Goal: Task Accomplishment & Management: Use online tool/utility

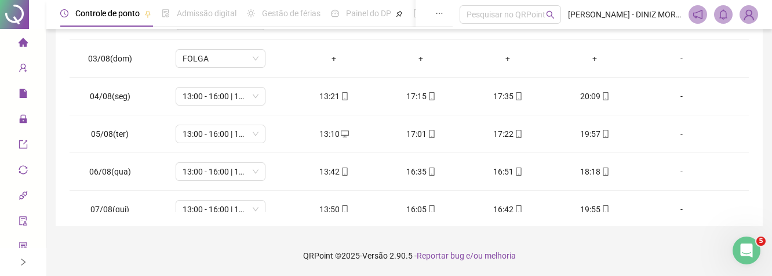
scroll to position [364, 0]
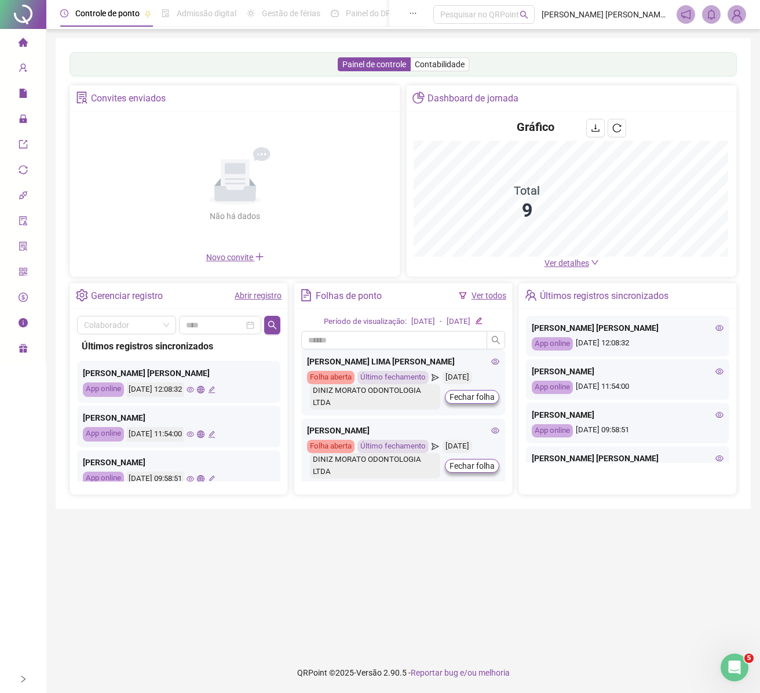
click at [744, 17] on img at bounding box center [736, 14] width 17 height 17
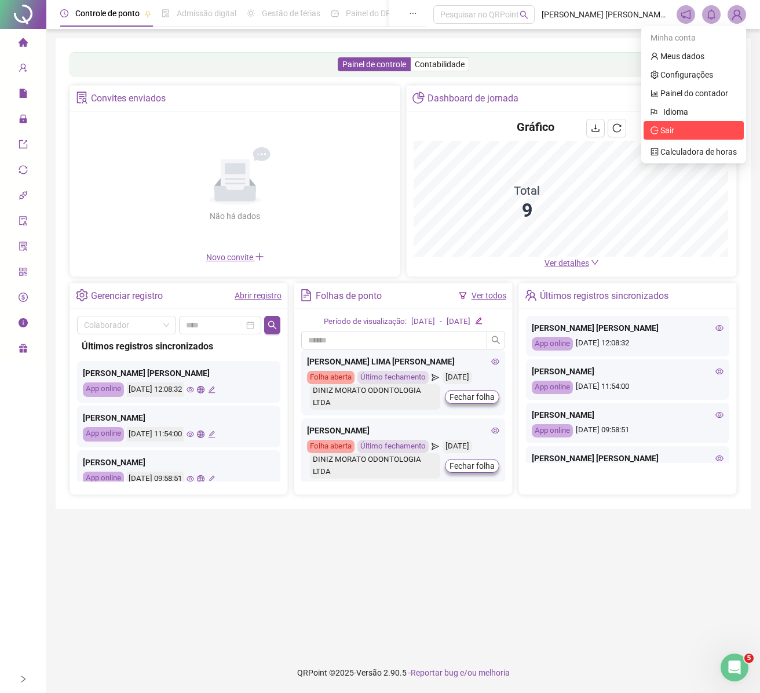
click at [659, 131] on span "Sair" at bounding box center [663, 130] width 24 height 9
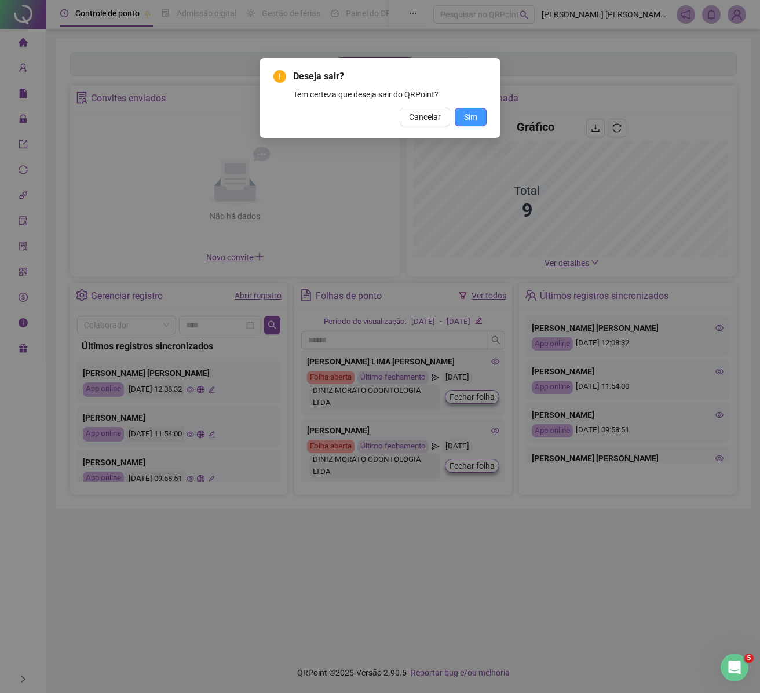
click at [450, 122] on button "Cancelar" at bounding box center [425, 117] width 50 height 19
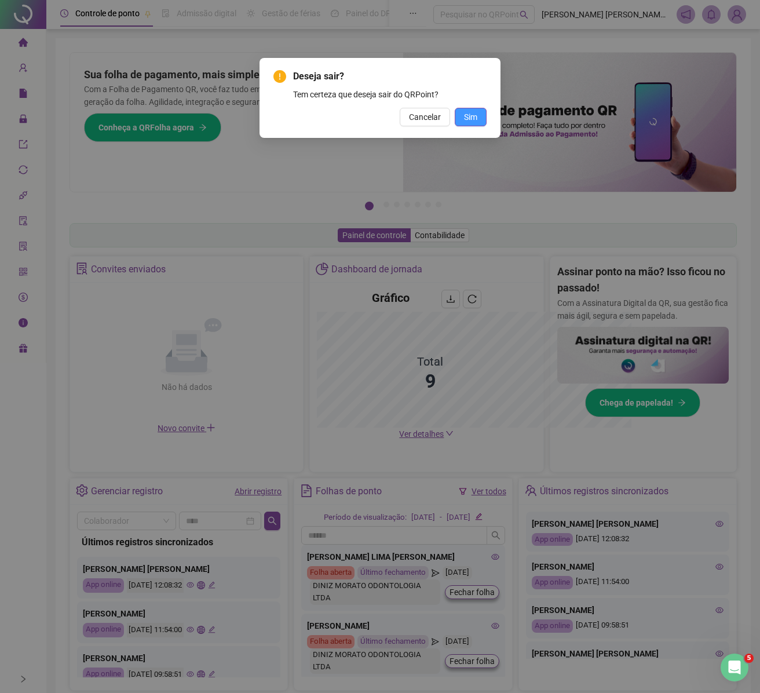
click at [473, 115] on div "Deseja sair? Tem certeza que deseja sair do QRPoint? Cancelar Sim" at bounding box center [380, 346] width 760 height 693
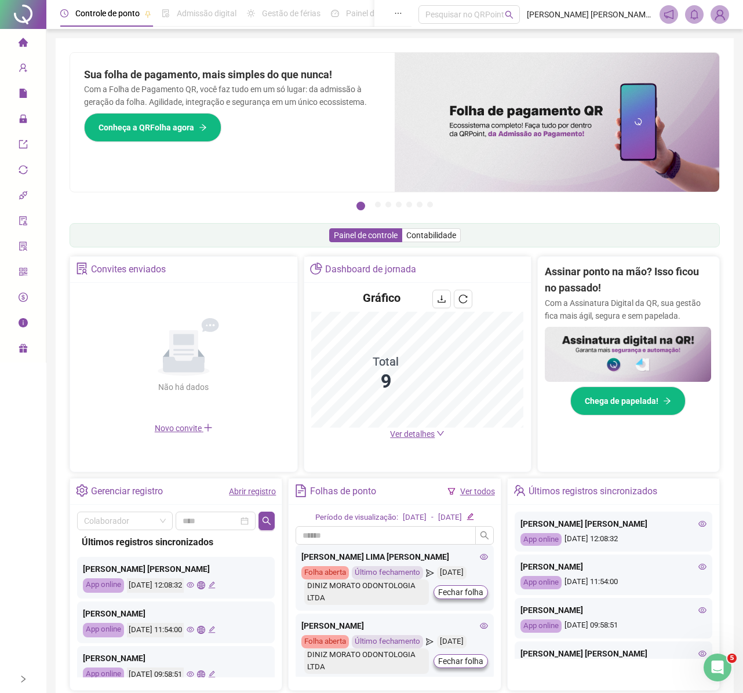
click at [727, 17] on img at bounding box center [719, 14] width 17 height 17
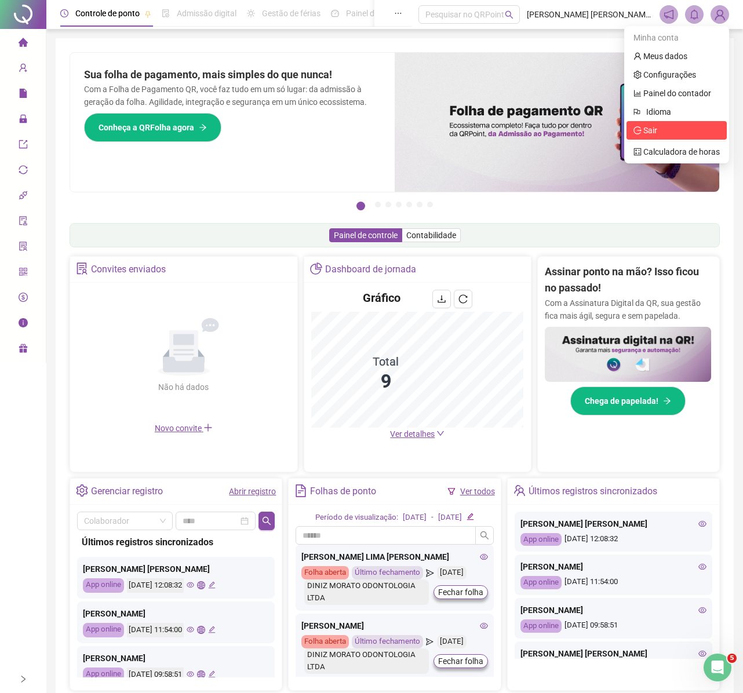
click at [630, 134] on li "Sair" at bounding box center [676, 130] width 100 height 19
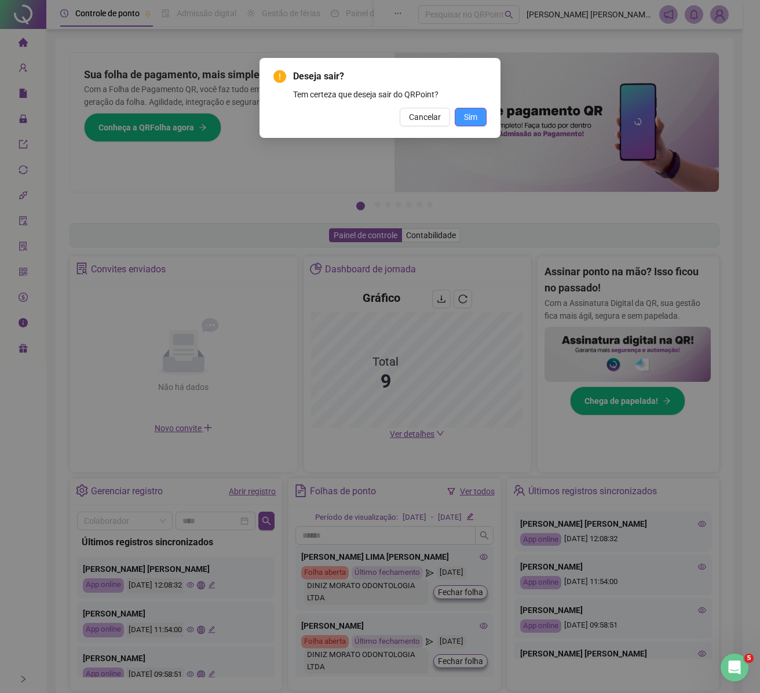
click at [477, 115] on button "Sim" at bounding box center [471, 117] width 32 height 19
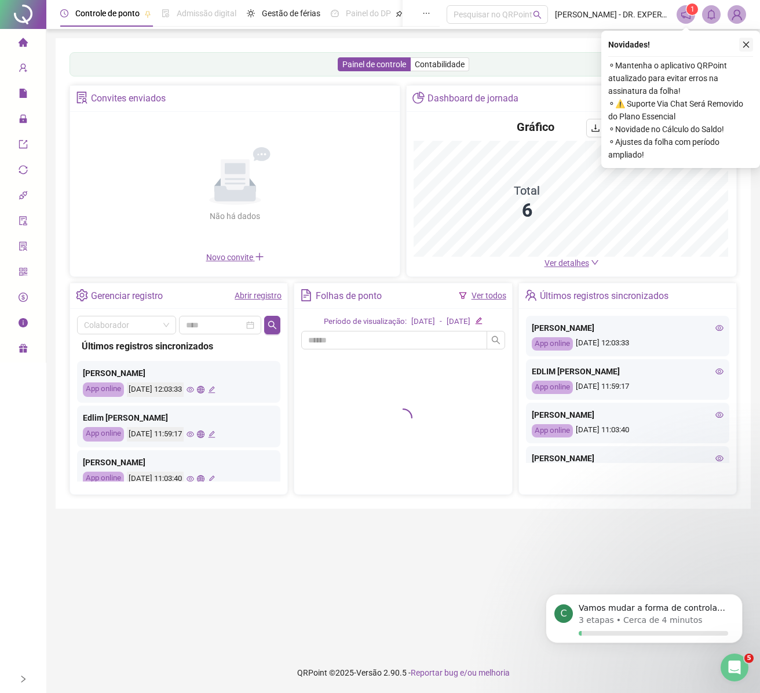
click at [749, 46] on icon "close" at bounding box center [746, 45] width 8 height 8
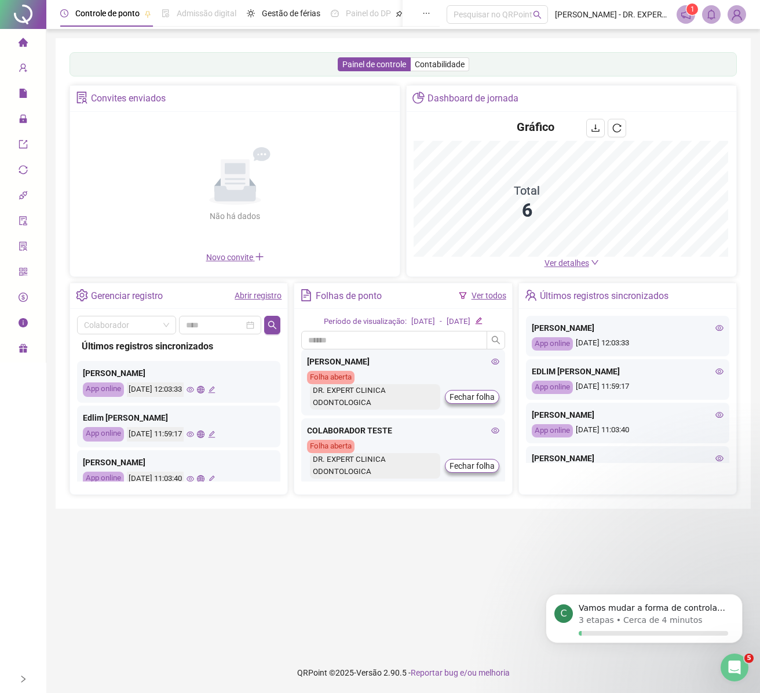
click at [27, 44] on icon "home" at bounding box center [23, 42] width 9 height 9
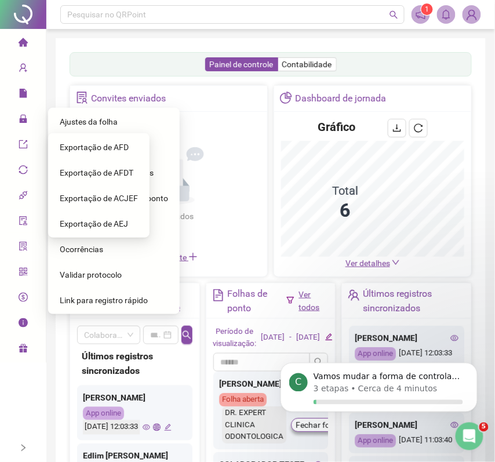
click at [111, 118] on span "Ajustes da folha" at bounding box center [89, 121] width 58 height 9
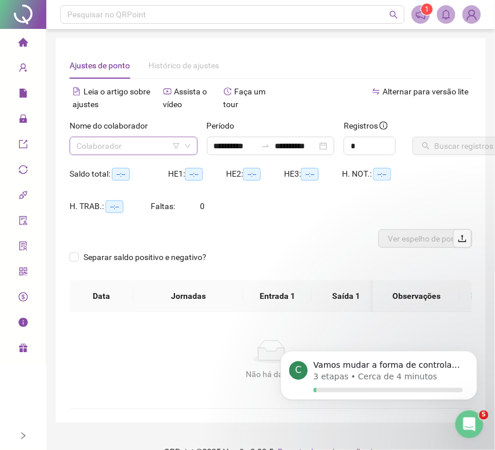
click at [184, 146] on icon "down" at bounding box center [187, 146] width 7 height 7
click at [134, 143] on input "search" at bounding box center [128, 145] width 104 height 17
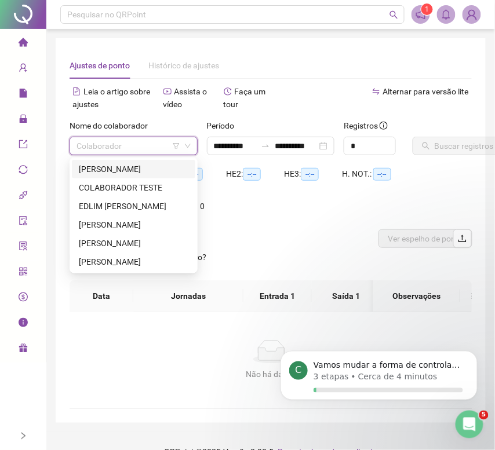
click at [143, 168] on div "ADRIANA CRUZEIRO OLIVEIRA" at bounding box center [134, 169] width 110 height 13
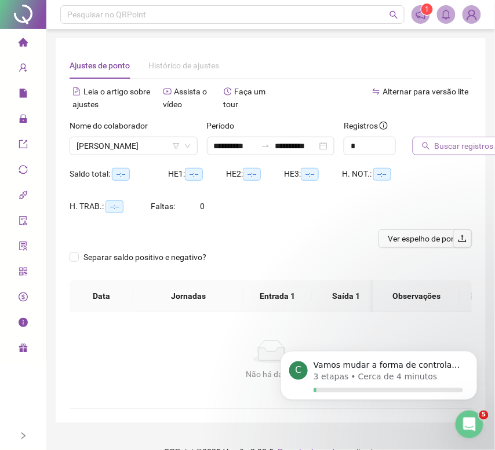
click at [438, 144] on span "Buscar registros" at bounding box center [464, 146] width 59 height 13
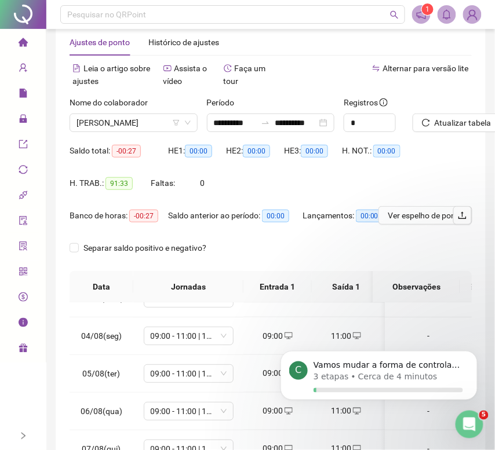
scroll to position [8, 0]
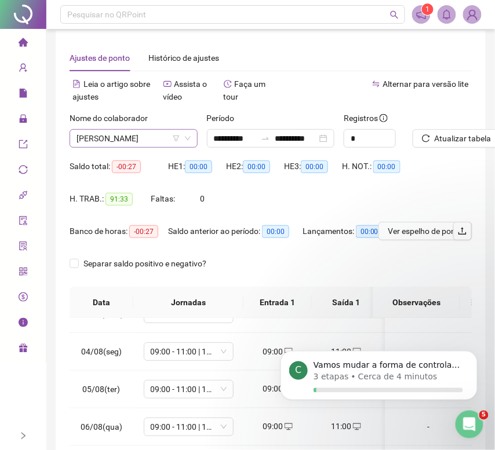
click at [176, 140] on icon "filter" at bounding box center [176, 138] width 7 height 7
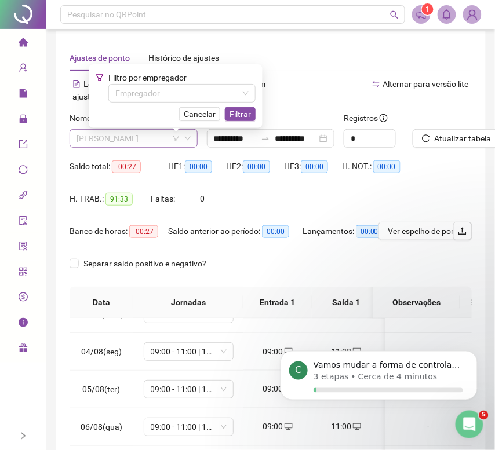
click at [147, 133] on span "ADRIANA CRUZEIRO OLIVEIRA" at bounding box center [133, 138] width 114 height 17
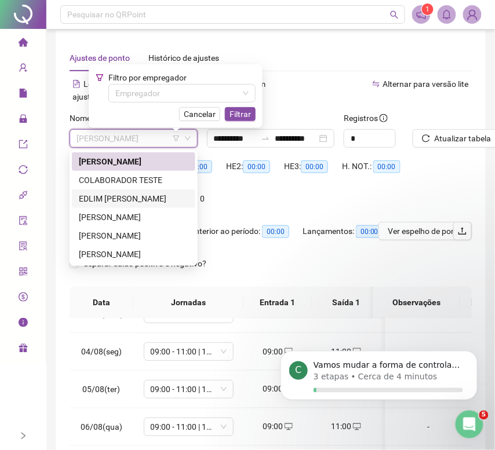
click at [134, 199] on div "EDLIM CAMILLE MARQUES" at bounding box center [134, 198] width 110 height 13
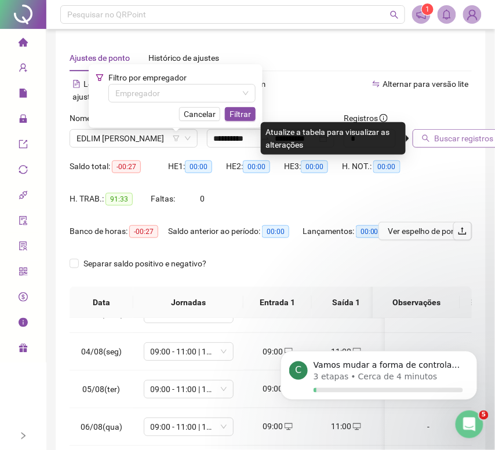
click at [432, 145] on button "Buscar registros" at bounding box center [458, 138] width 90 height 19
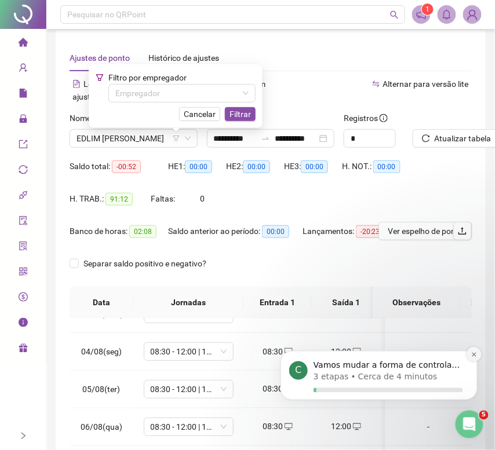
click at [475, 352] on icon "Dismiss notification" at bounding box center [474, 354] width 6 height 6
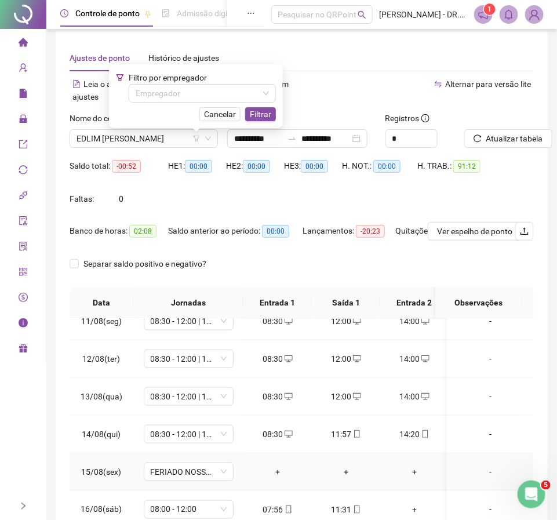
scroll to position [407, 0]
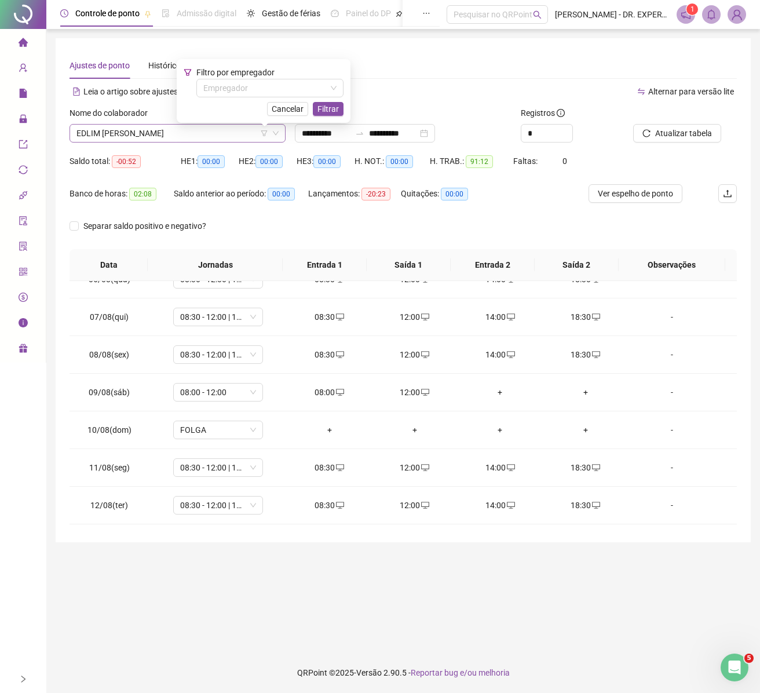
click at [188, 131] on span "EDLIM CAMILLE MARQUES" at bounding box center [177, 133] width 202 height 17
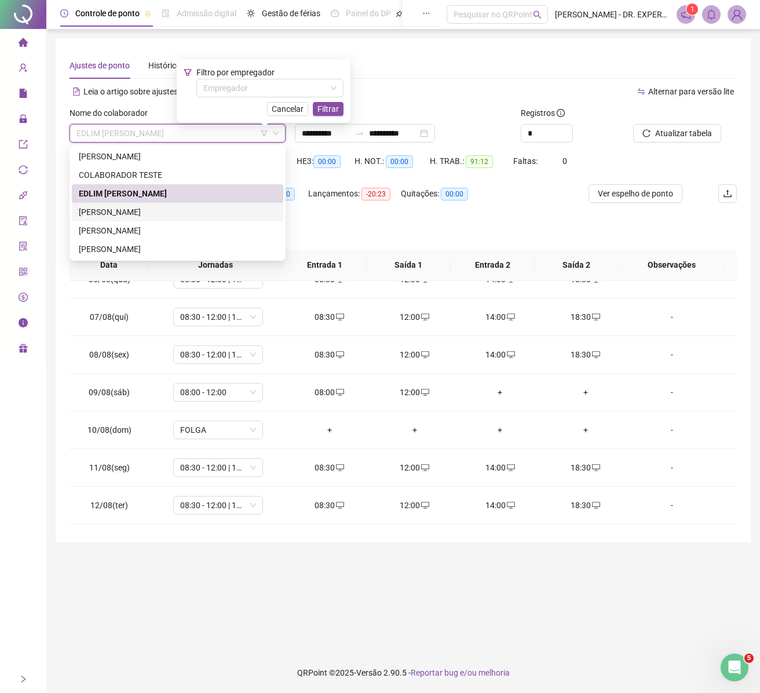
click at [156, 211] on div "KARLA BATISTA FIGUEREDO" at bounding box center [178, 212] width 198 height 13
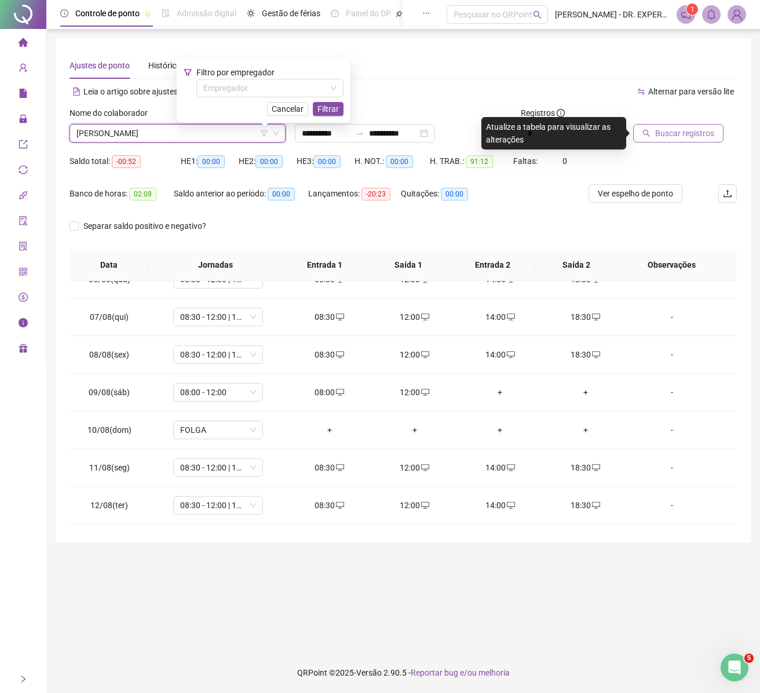
click at [677, 132] on span "Buscar registros" at bounding box center [684, 133] width 59 height 13
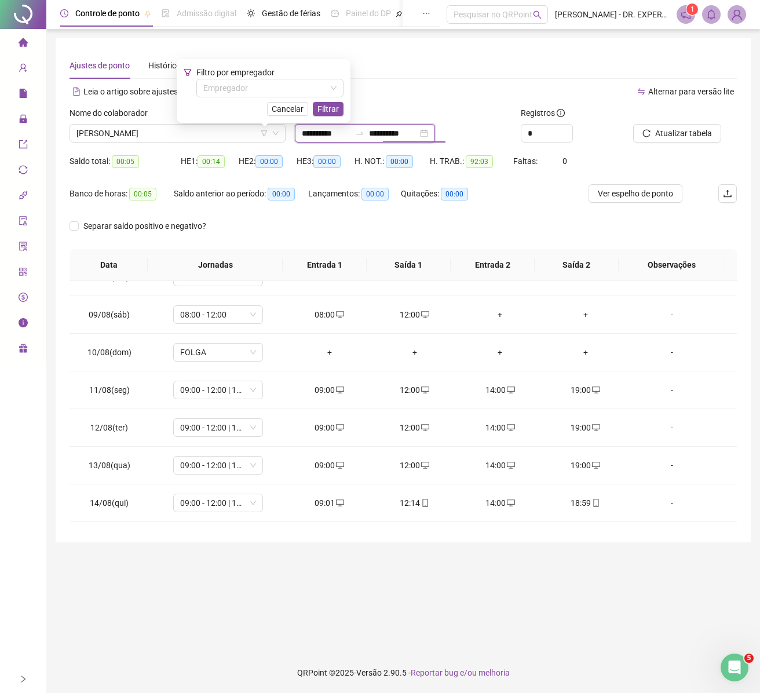
click at [410, 138] on input "**********" at bounding box center [393, 133] width 49 height 13
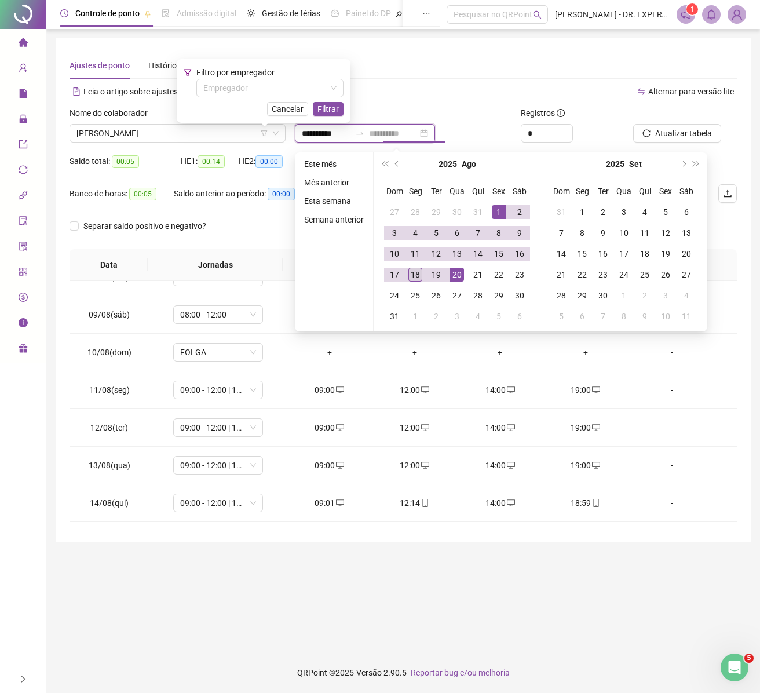
type input "**********"
click at [420, 274] on div "18" at bounding box center [416, 275] width 14 height 14
type input "**********"
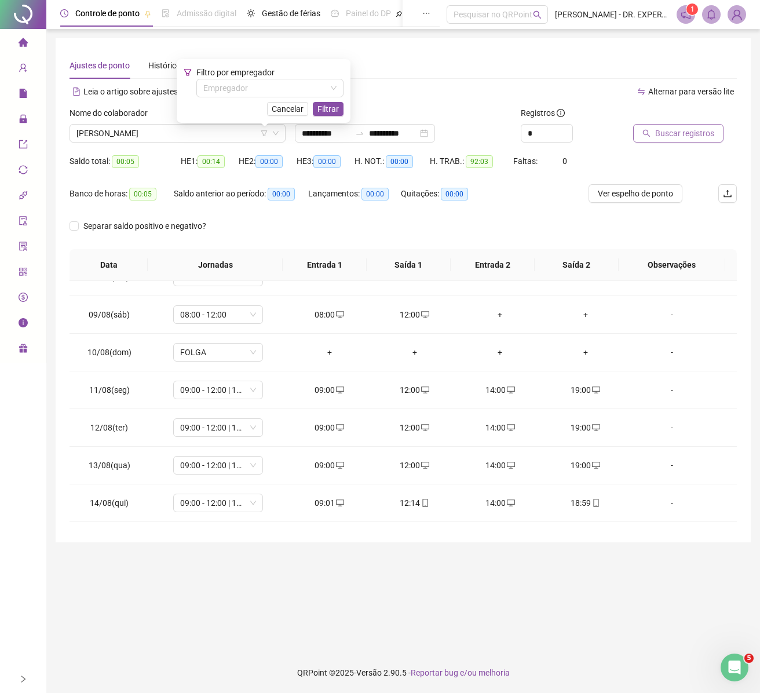
click at [703, 130] on span "Buscar registros" at bounding box center [684, 133] width 59 height 13
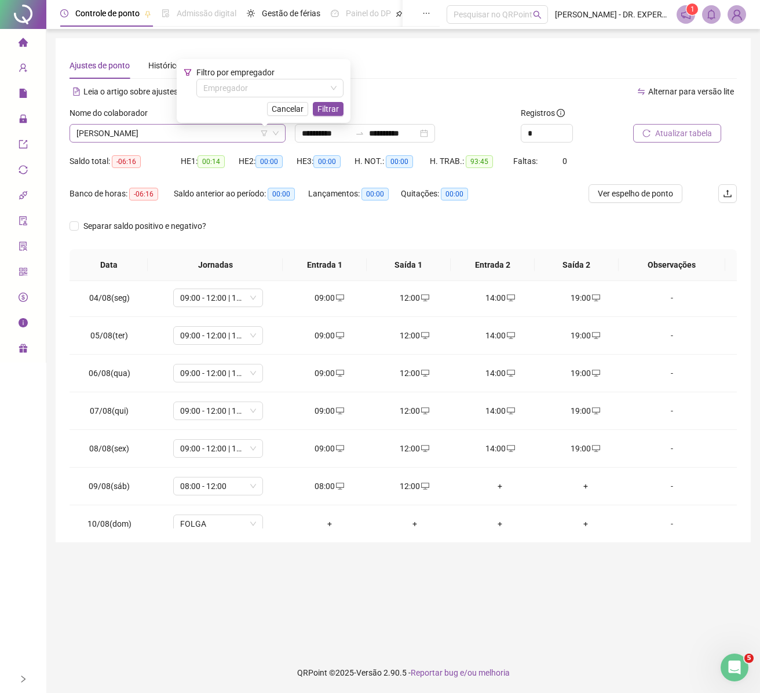
scroll to position [116, 0]
click at [160, 130] on span "KARLA BATISTA FIGUEREDO" at bounding box center [177, 133] width 202 height 17
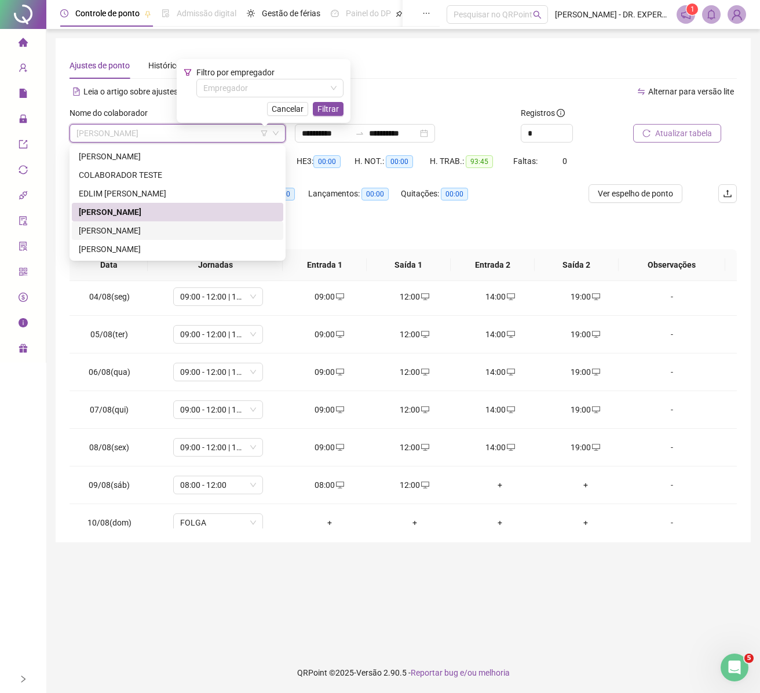
click at [158, 234] on div "NATIELLE FREITAS BORGES" at bounding box center [178, 230] width 198 height 13
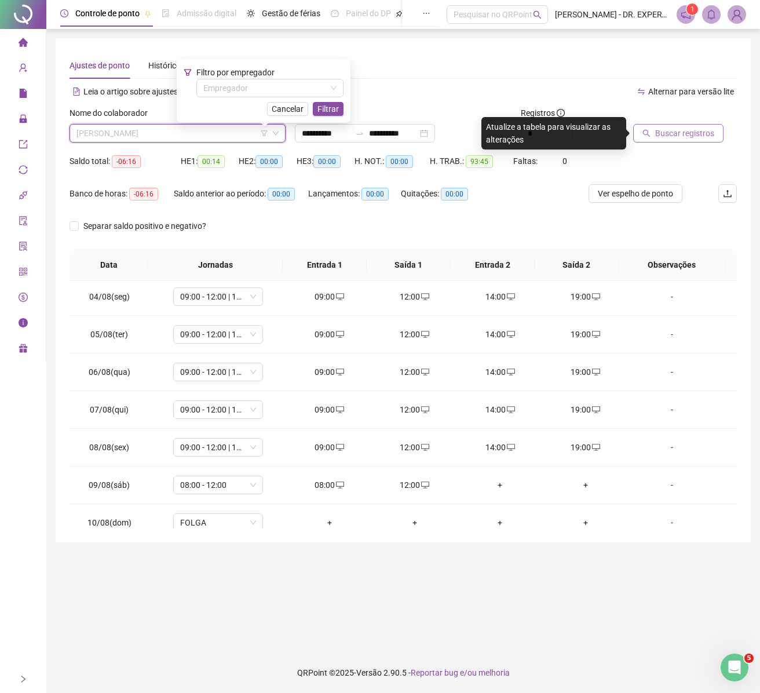
click at [185, 127] on span "NATIELLE FREITAS BORGES" at bounding box center [177, 133] width 202 height 17
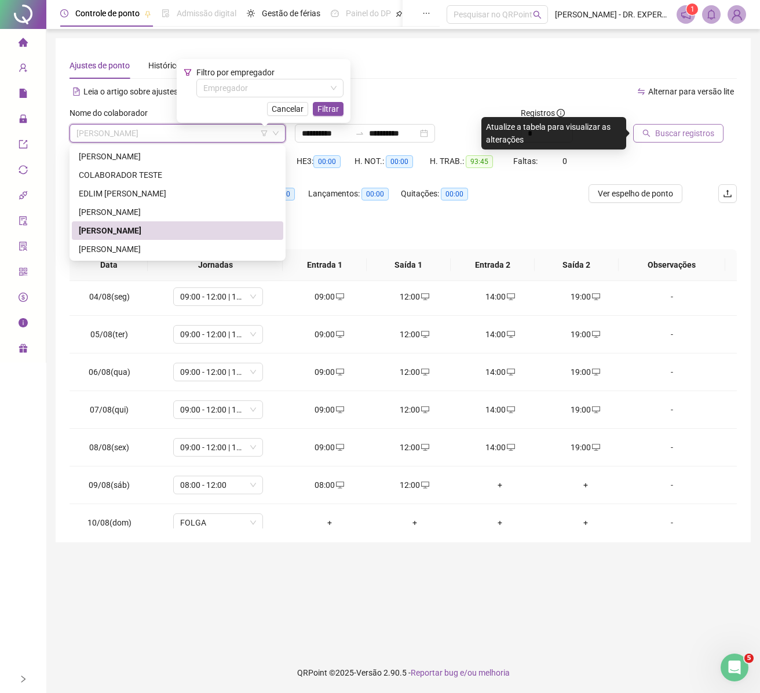
click at [159, 239] on div "NATIELLE FREITAS BORGES" at bounding box center [178, 230] width 212 height 19
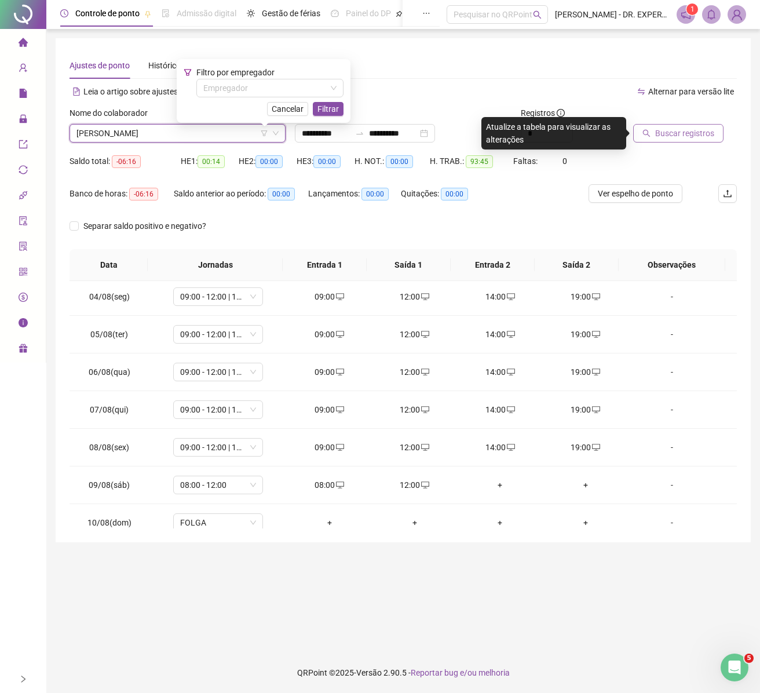
click at [176, 139] on span "NATIELLE FREITAS BORGES" at bounding box center [177, 133] width 202 height 17
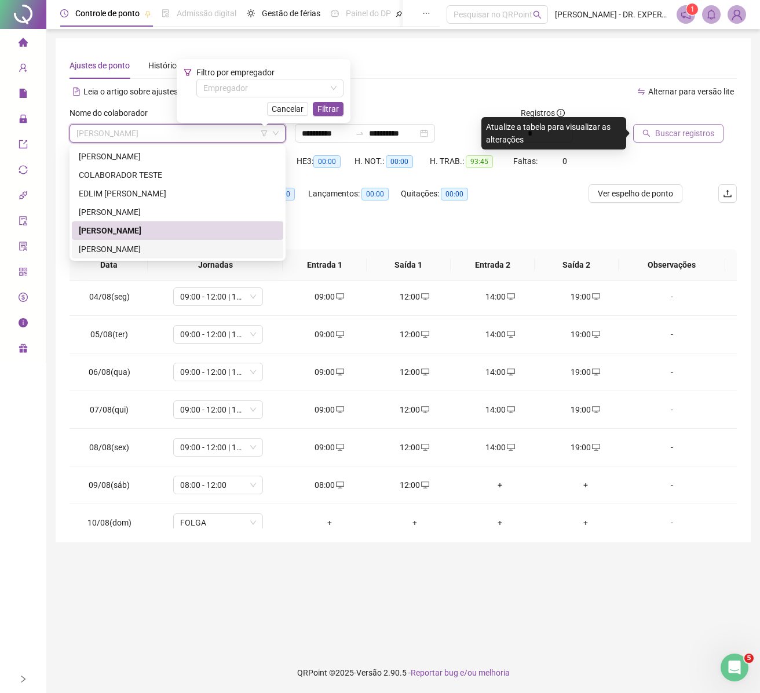
click at [154, 253] on div "POLIANA NUNES RIBEIRO" at bounding box center [178, 249] width 198 height 13
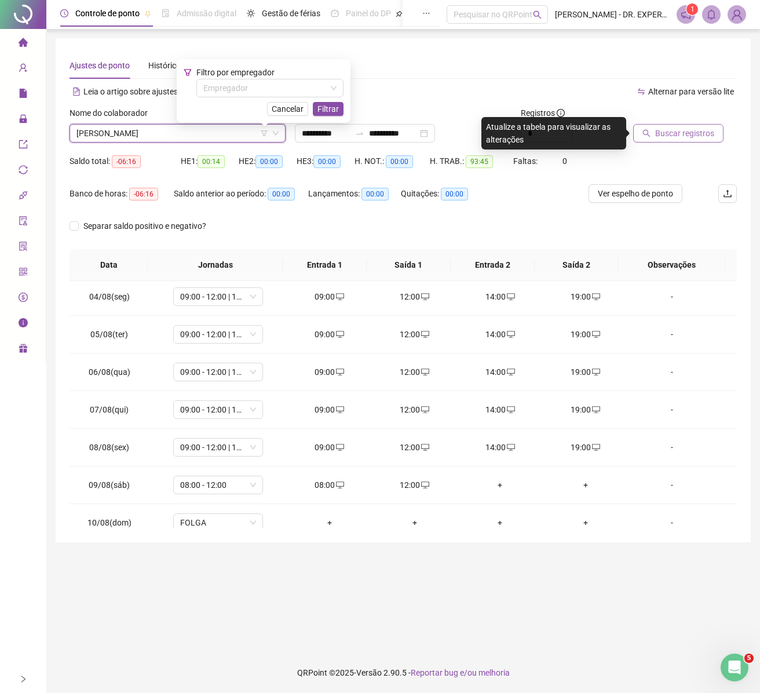
click at [652, 134] on button "Buscar registros" at bounding box center [678, 133] width 90 height 19
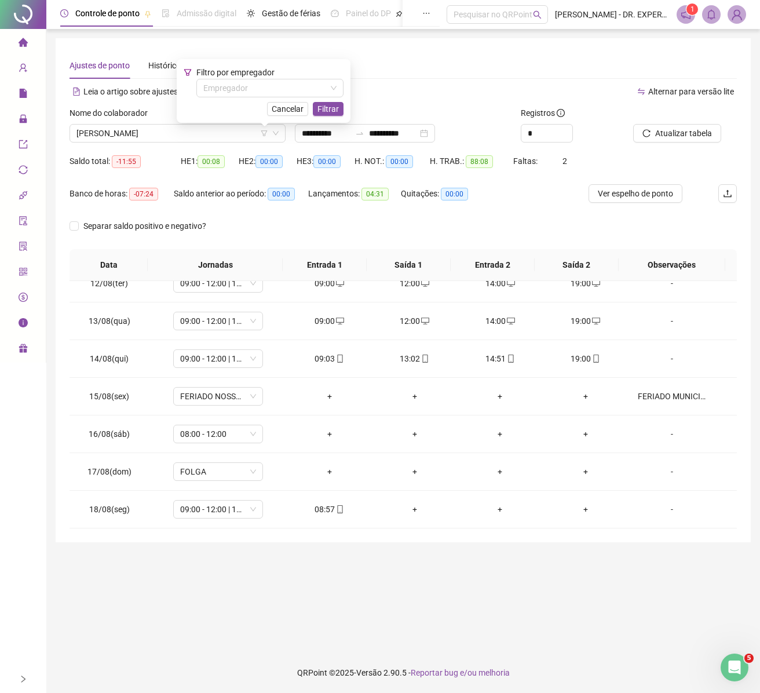
scroll to position [440, 0]
click at [655, 436] on div "-" at bounding box center [672, 434] width 68 height 13
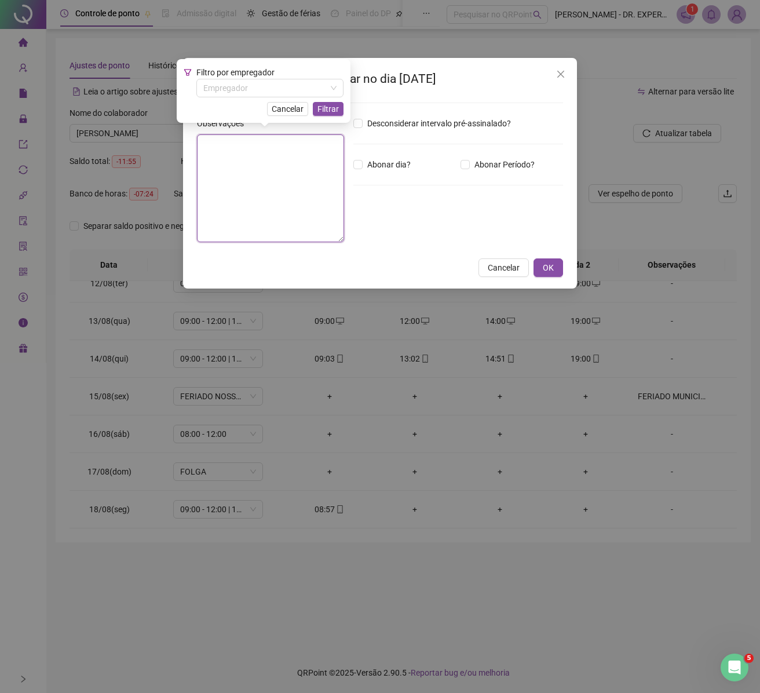
click at [328, 169] on textarea at bounding box center [270, 188] width 147 height 108
type textarea "*"
type textarea "**********"
click at [546, 269] on span "OK" at bounding box center [548, 269] width 11 height 13
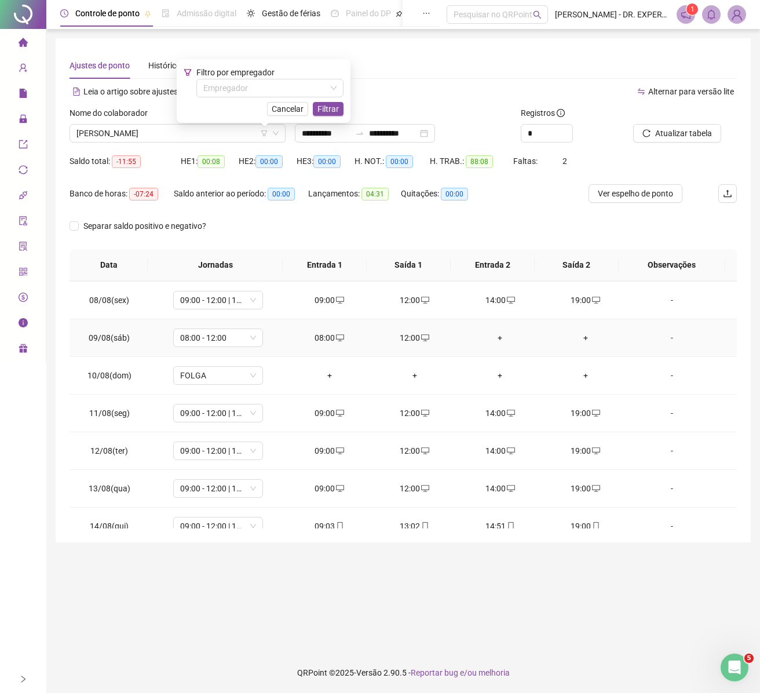
scroll to position [425, 0]
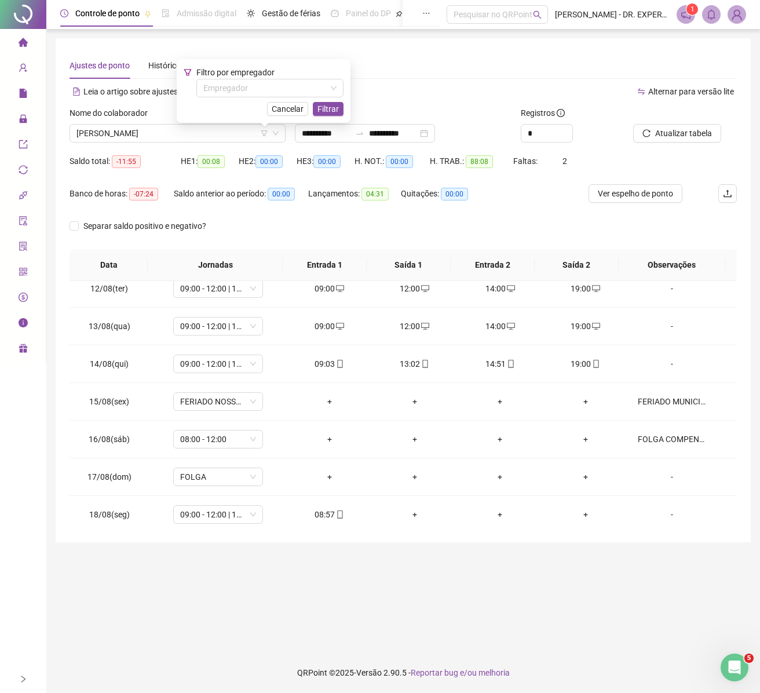
click at [402, 99] on div "Leia o artigo sobre ajustes Assista o vídeo Faça um tour" at bounding box center [237, 91] width 334 height 19
click at [203, 138] on span "POLIANA NUNES RIBEIRO" at bounding box center [177, 133] width 202 height 17
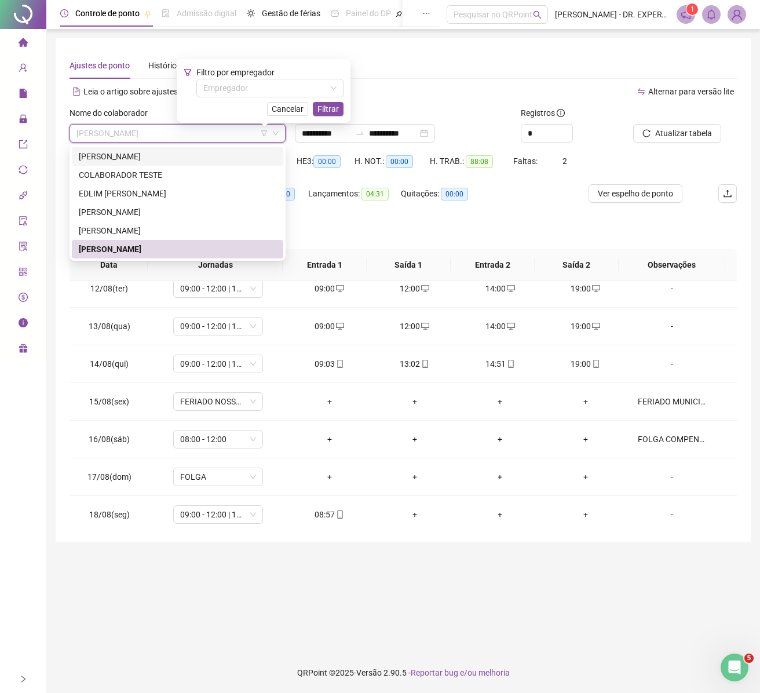
click at [139, 159] on div "ADRIANA CRUZEIRO OLIVEIRA" at bounding box center [178, 156] width 198 height 13
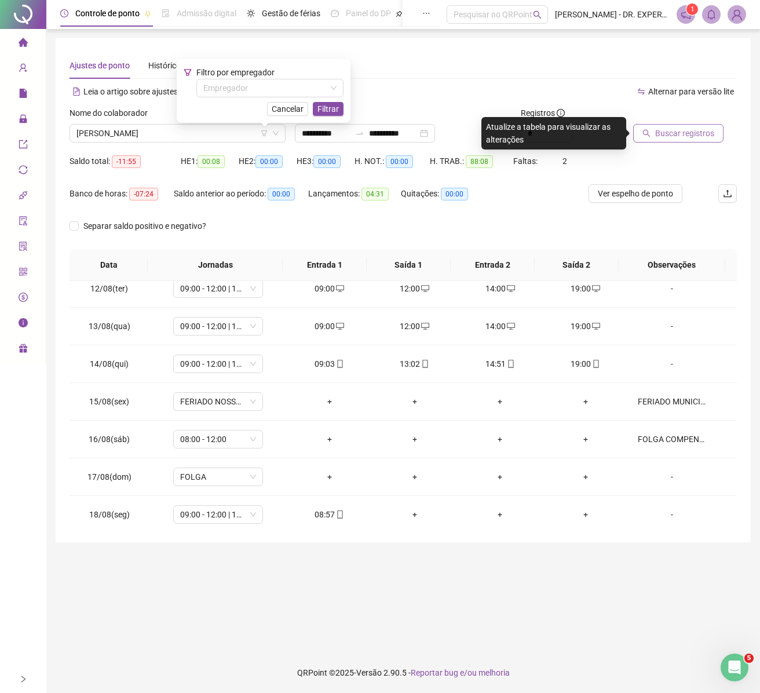
click at [695, 136] on span "Buscar registros" at bounding box center [684, 133] width 59 height 13
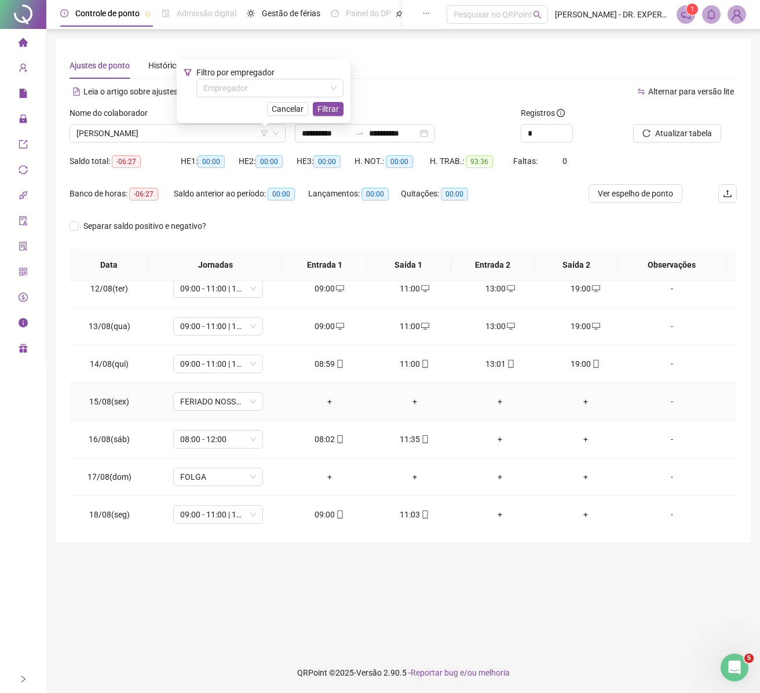
scroll to position [440, 0]
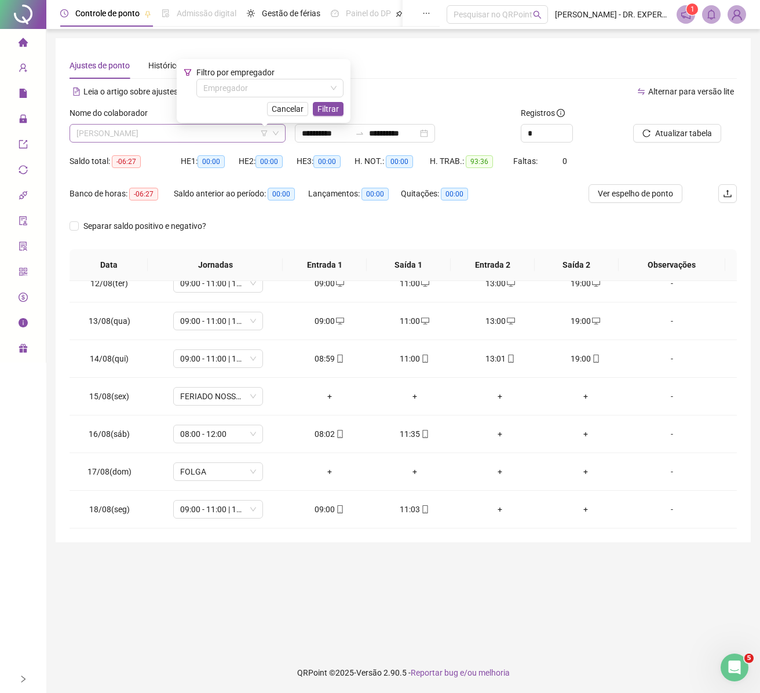
click at [140, 125] on span "ADRIANA CRUZEIRO OLIVEIRA" at bounding box center [177, 133] width 202 height 17
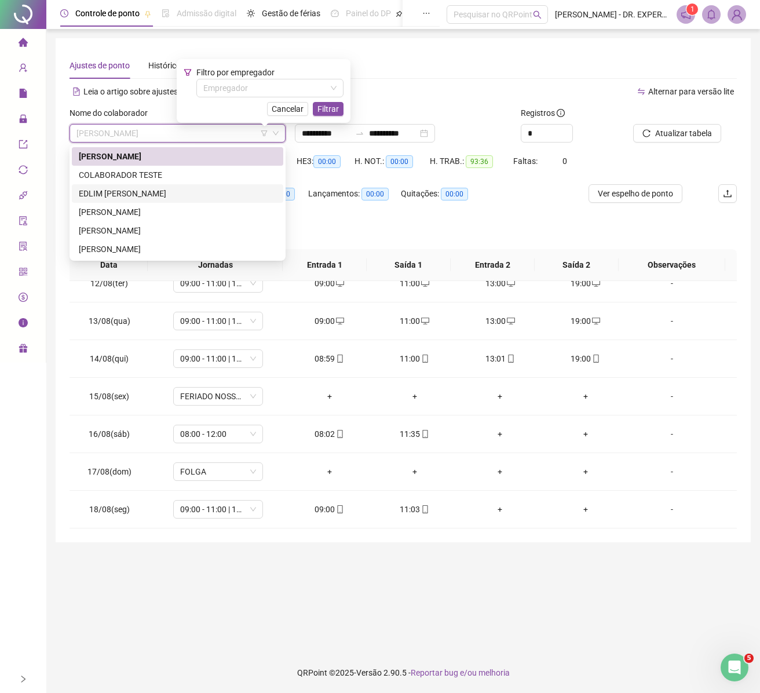
click at [162, 187] on div "EDLIM CAMILLE MARQUES" at bounding box center [178, 193] width 198 height 13
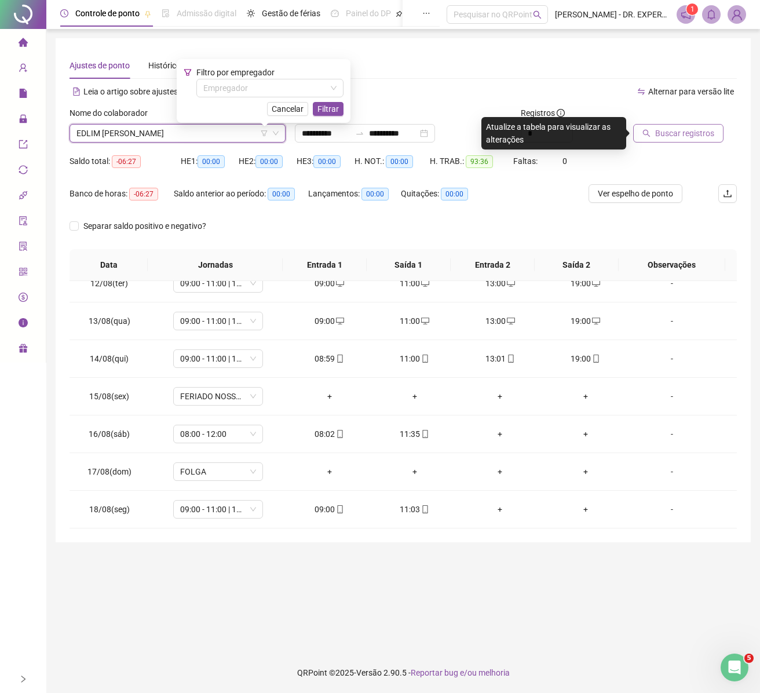
click at [666, 125] on button "Buscar registros" at bounding box center [678, 133] width 90 height 19
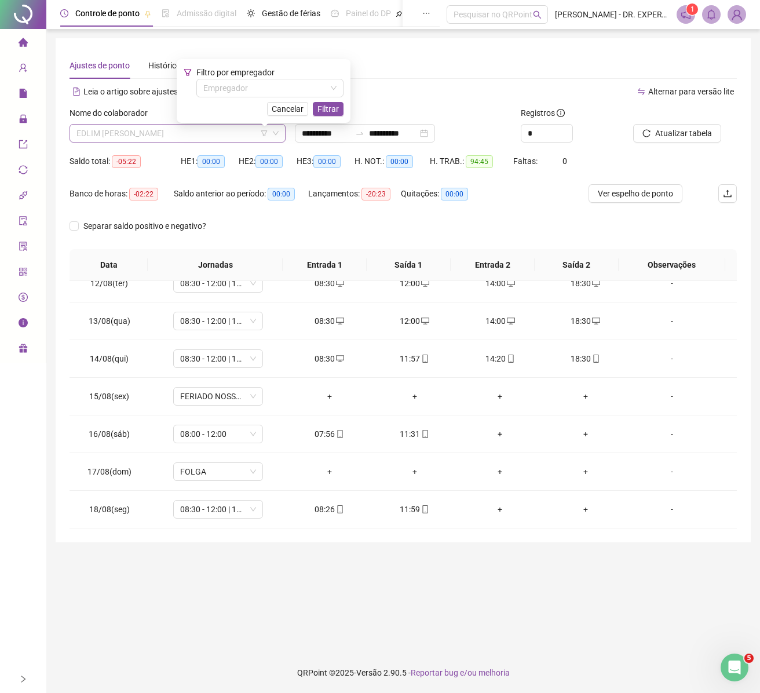
click at [158, 130] on span "EDLIM CAMILLE MARQUES" at bounding box center [177, 133] width 202 height 17
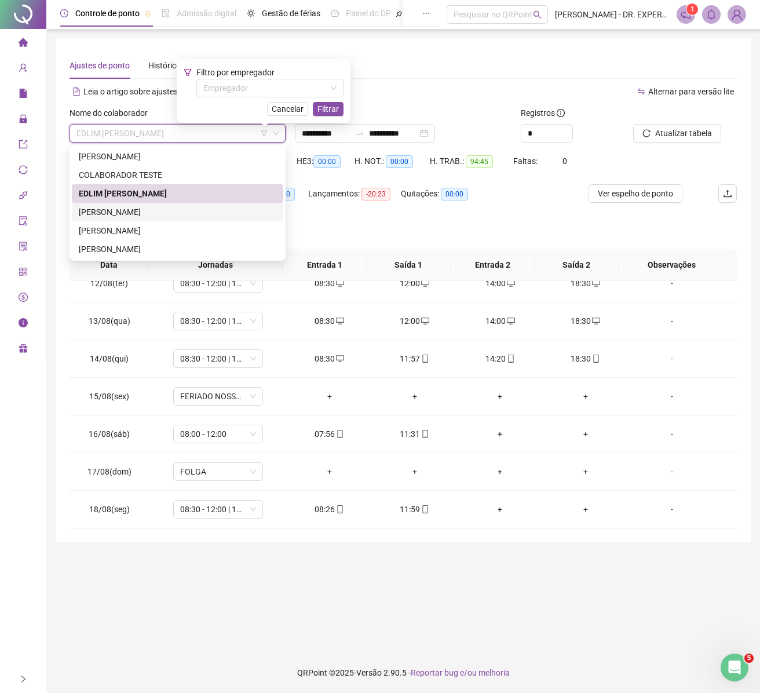
click at [189, 219] on div "KARLA BATISTA FIGUEREDO" at bounding box center [178, 212] width 212 height 19
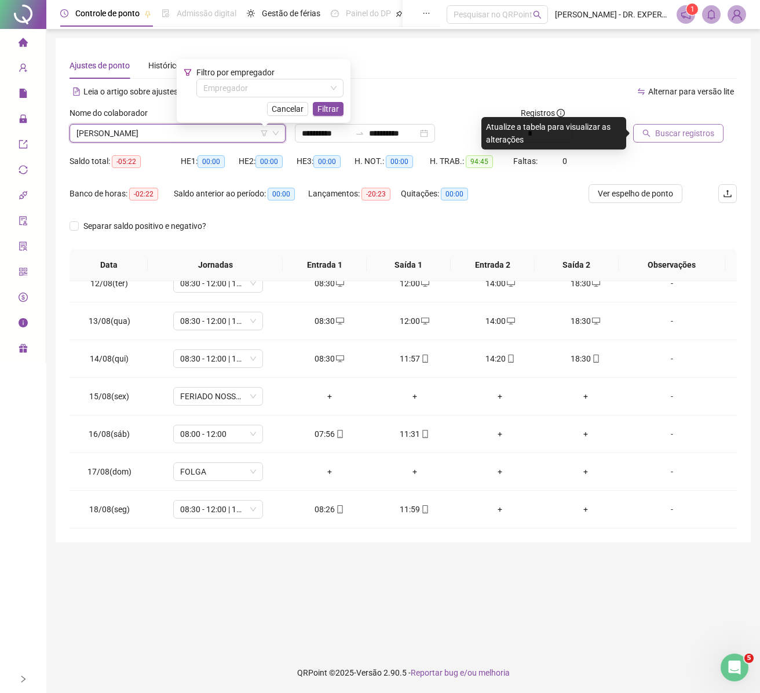
click at [676, 141] on button "Buscar registros" at bounding box center [678, 133] width 90 height 19
